Goal: Task Accomplishment & Management: Use online tool/utility

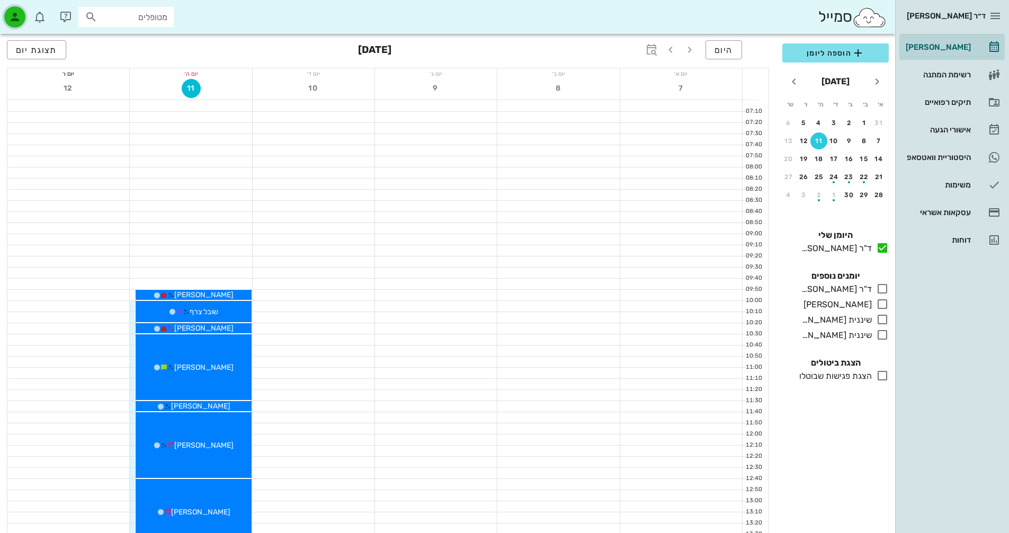
click at [15, 11] on icon "button" at bounding box center [14, 17] width 13 height 13
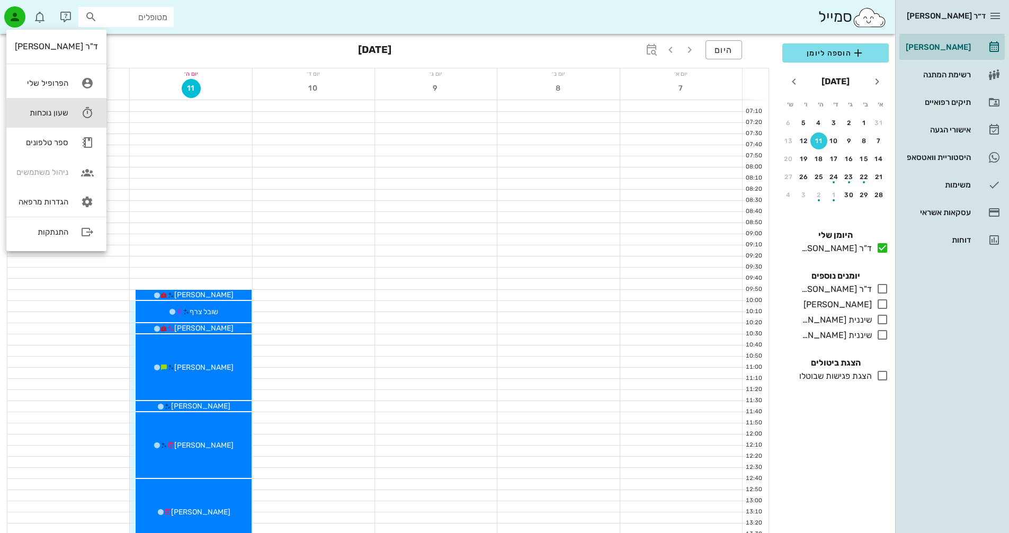
click at [83, 116] on icon at bounding box center [87, 112] width 21 height 21
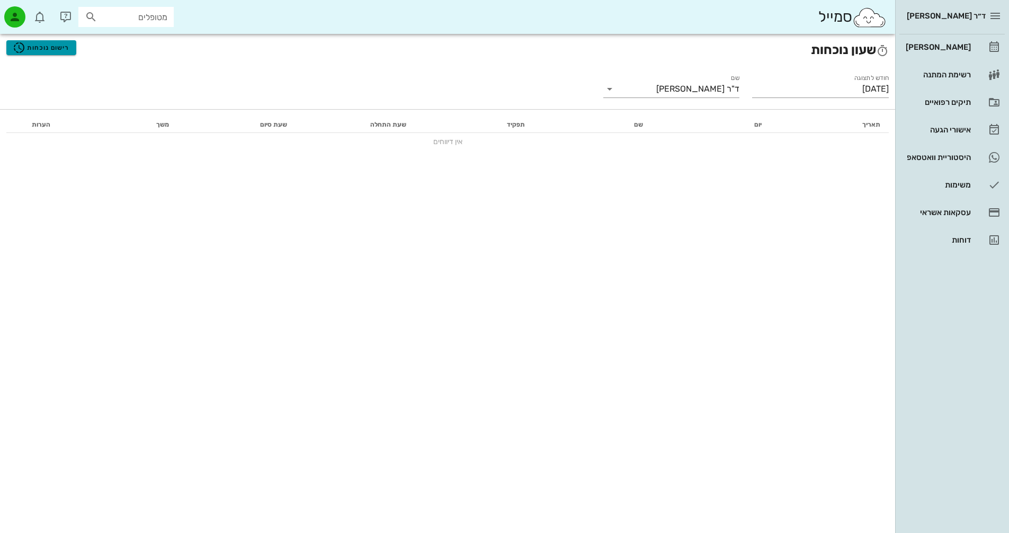
click at [67, 45] on span "רישום נוכחות" at bounding box center [41, 47] width 57 height 13
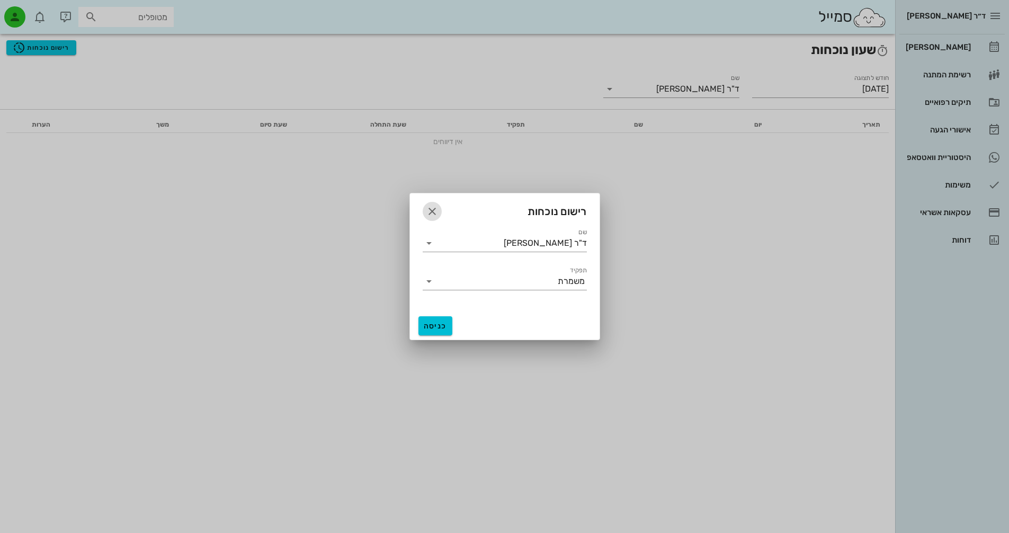
click at [429, 209] on icon "button" at bounding box center [432, 211] width 13 height 13
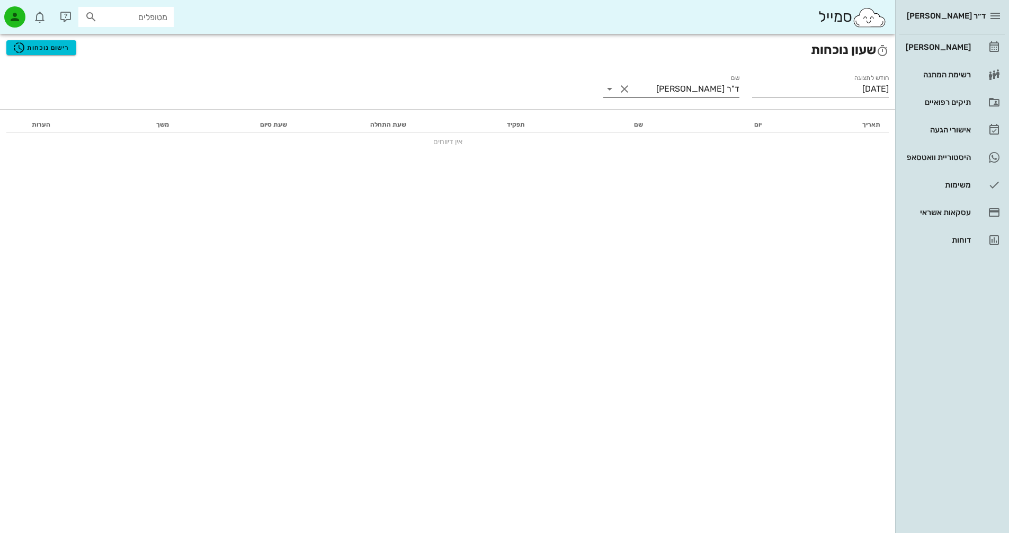
click at [609, 92] on icon at bounding box center [609, 89] width 13 height 13
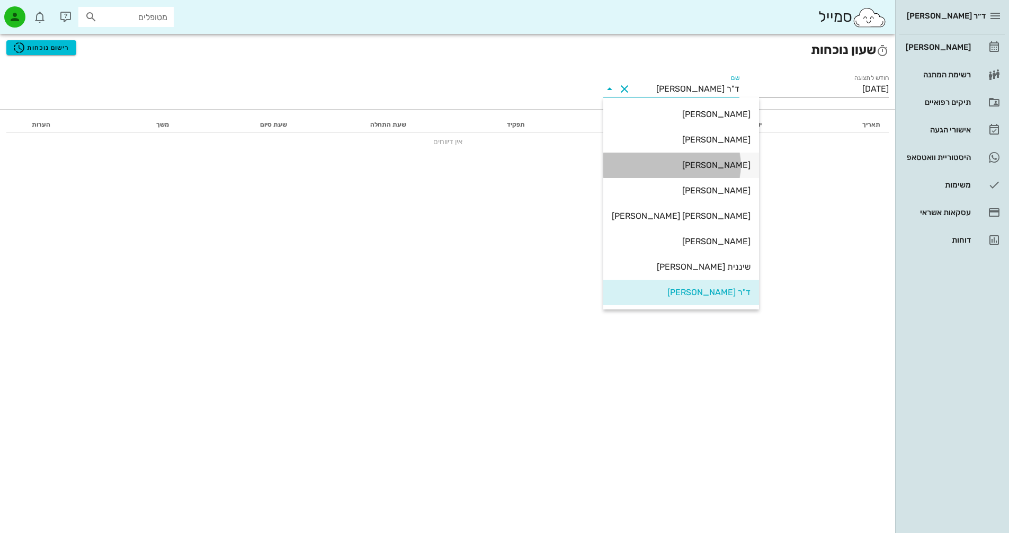
click at [710, 164] on div "[PERSON_NAME]" at bounding box center [681, 165] width 139 height 10
type input "[PERSON_NAME]"
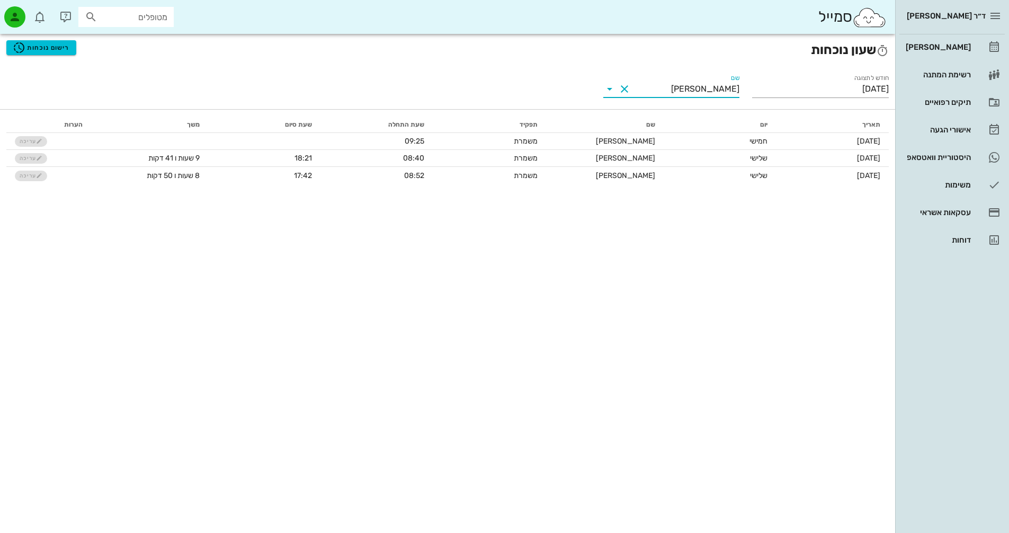
click at [609, 88] on icon at bounding box center [609, 89] width 13 height 13
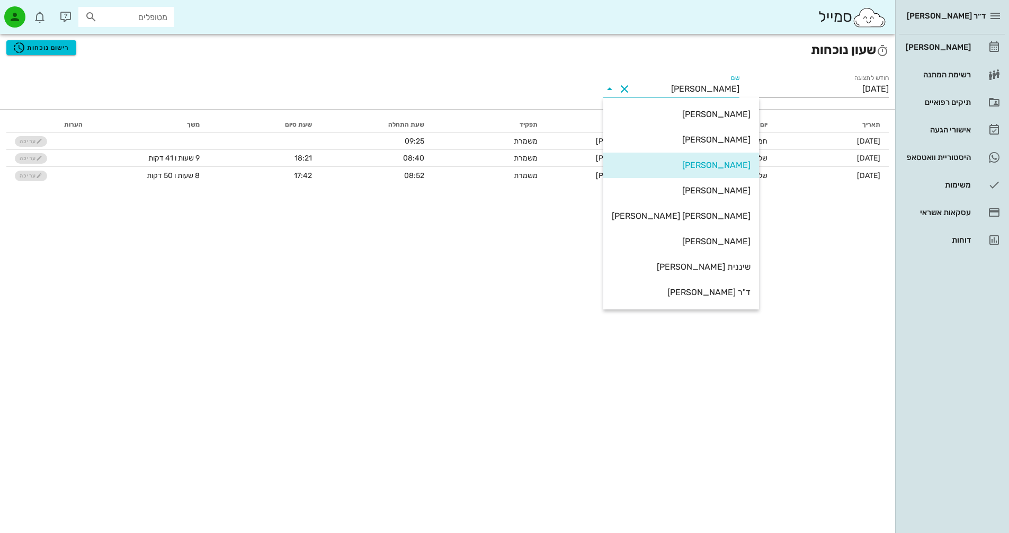
click at [675, 70] on div "שם [PERSON_NAME]" at bounding box center [671, 87] width 149 height 43
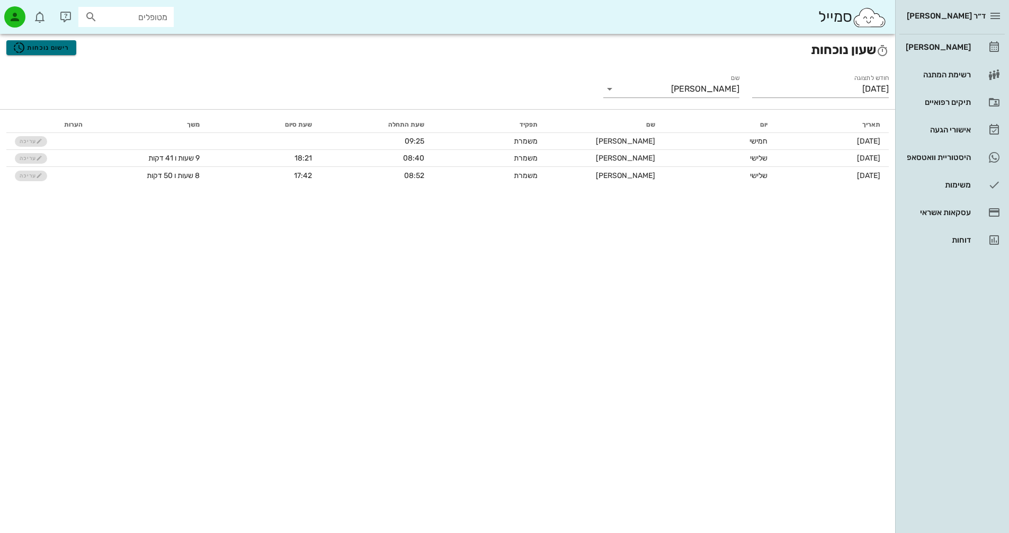
click at [63, 46] on span "רישום נוכחות" at bounding box center [41, 47] width 57 height 13
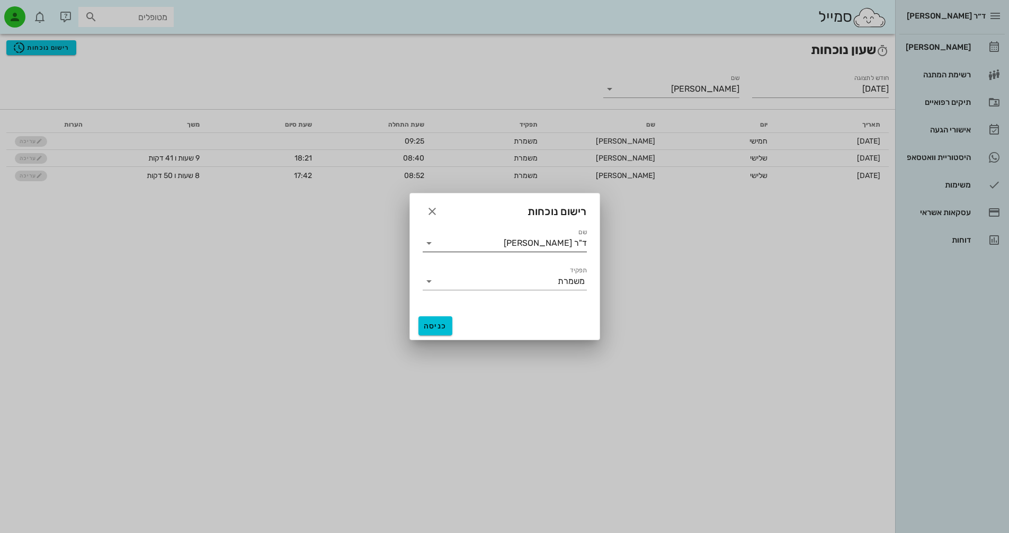
click at [429, 244] on icon at bounding box center [429, 243] width 13 height 13
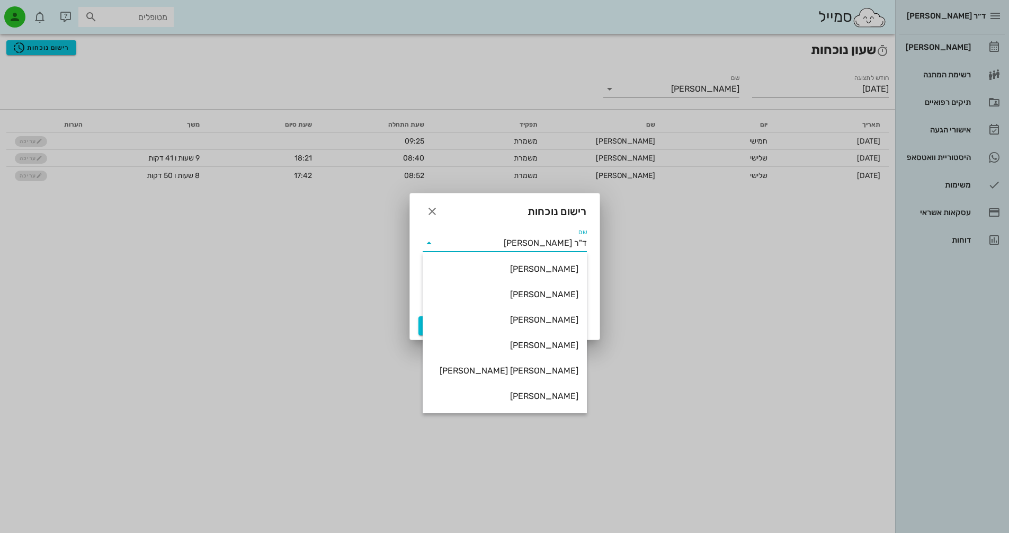
click at [560, 319] on div "[PERSON_NAME]" at bounding box center [504, 320] width 147 height 10
type input "[PERSON_NAME]"
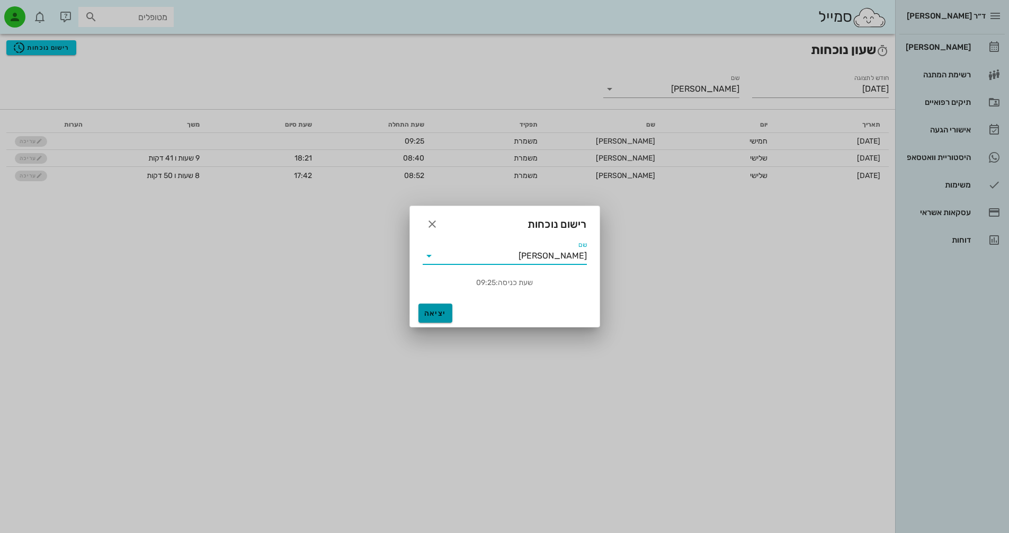
click at [436, 310] on span "יציאה" at bounding box center [435, 313] width 25 height 9
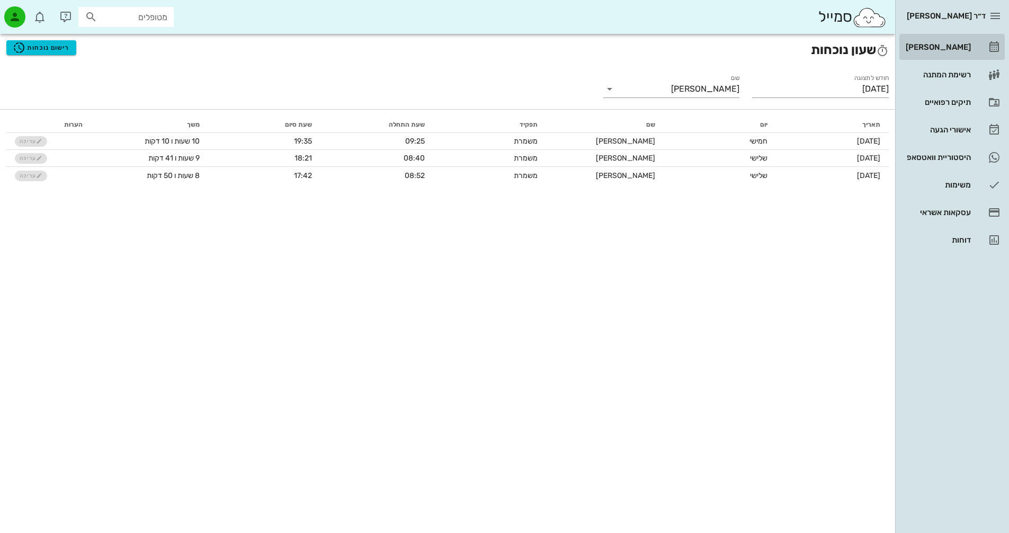
click at [981, 47] on link "[PERSON_NAME]" at bounding box center [951, 46] width 105 height 25
